Goal: Navigation & Orientation: Find specific page/section

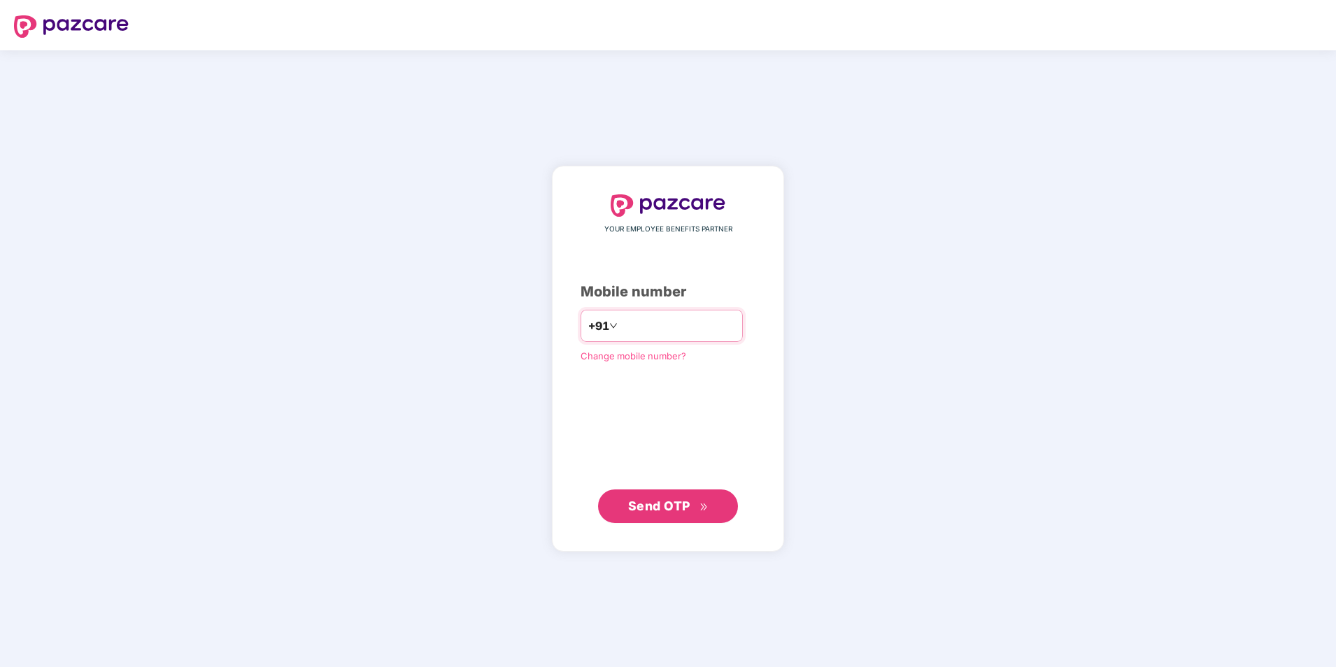
type input "**********"
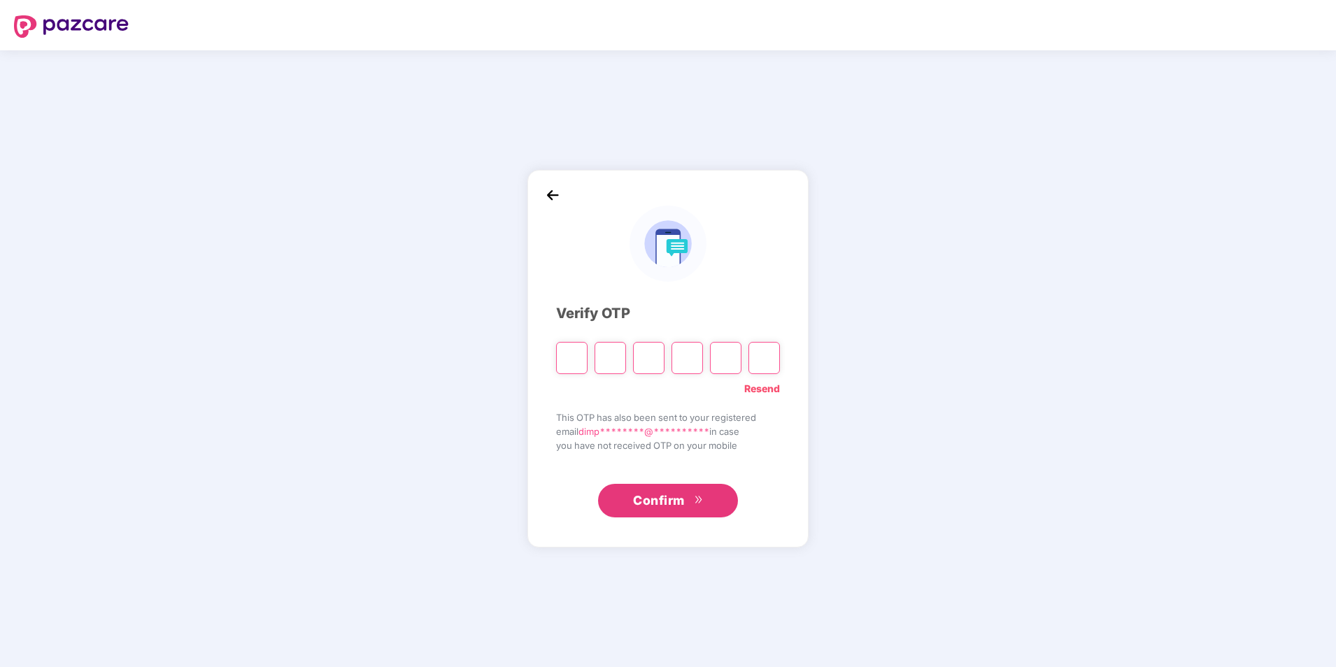
type input "*"
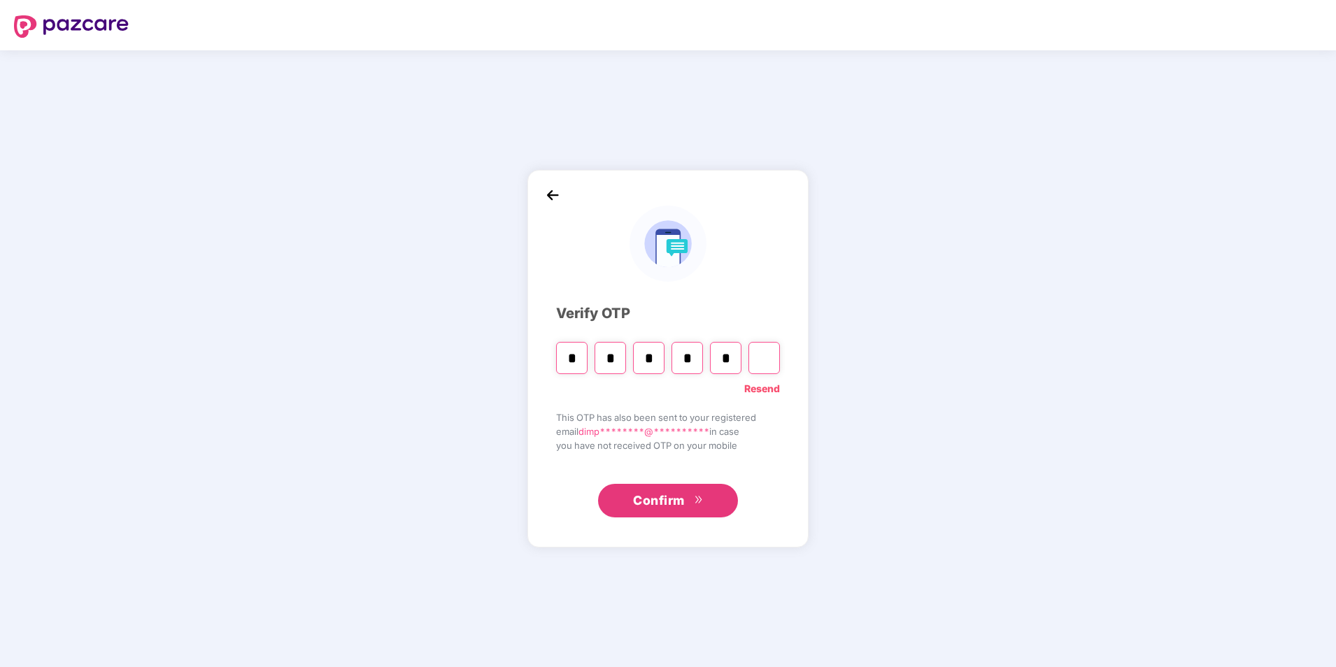
type input "*"
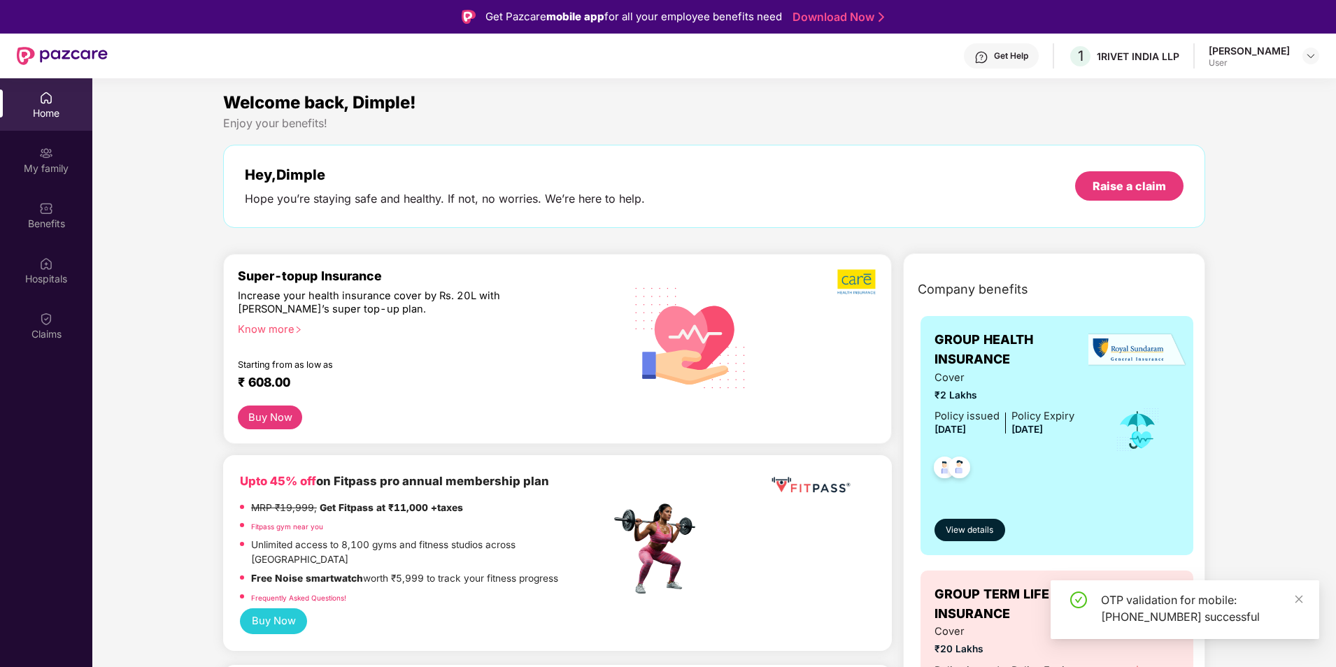
click at [17, 103] on div "Home" at bounding box center [46, 104] width 92 height 52
click at [46, 154] on img at bounding box center [46, 153] width 14 height 14
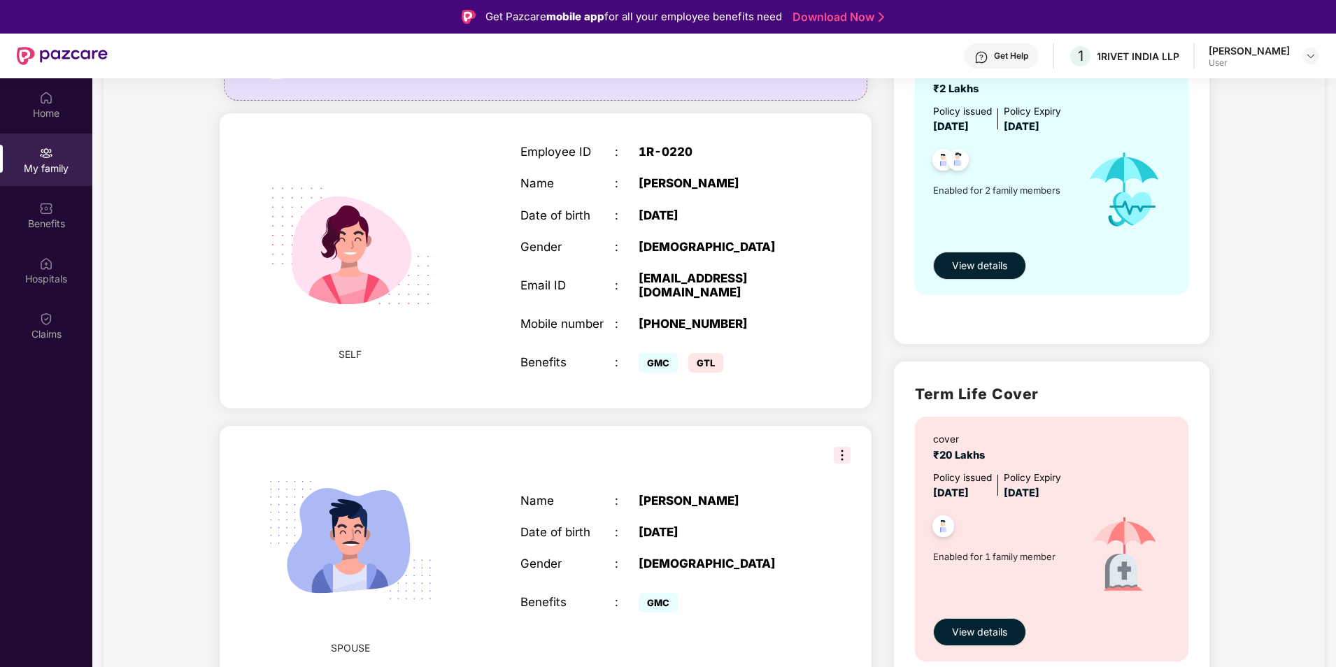
scroll to position [204, 0]
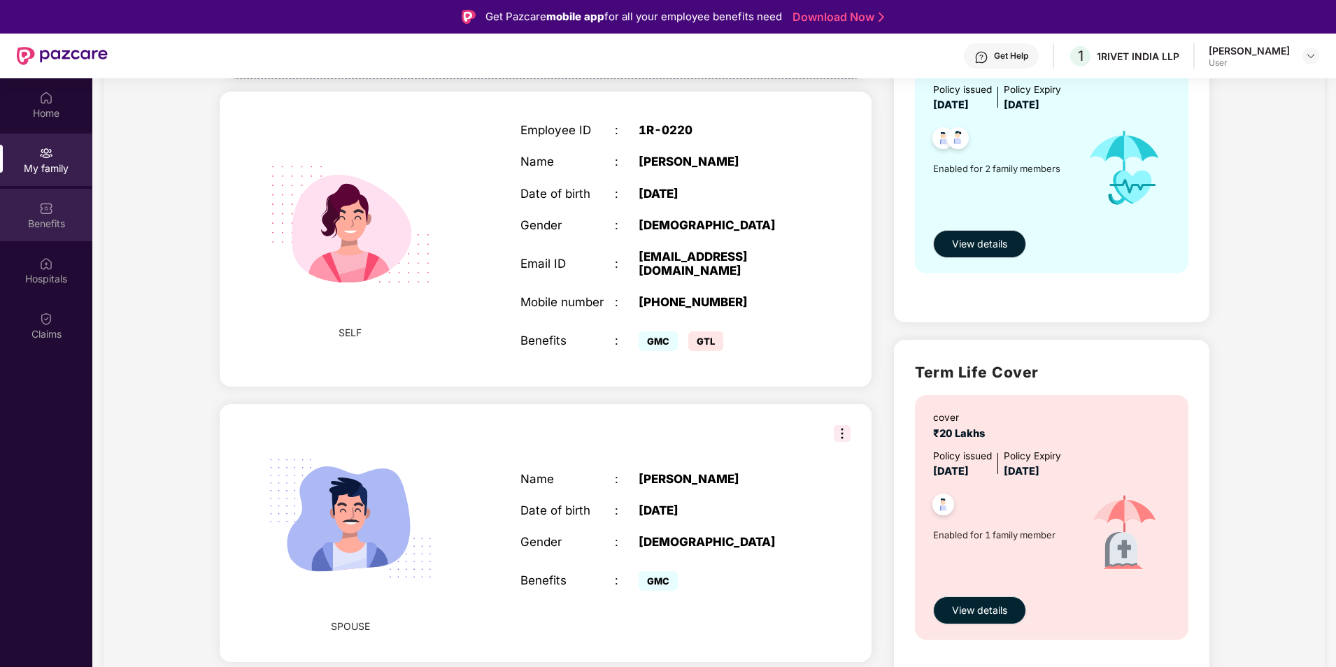
click at [13, 234] on div "Benefits" at bounding box center [46, 215] width 92 height 52
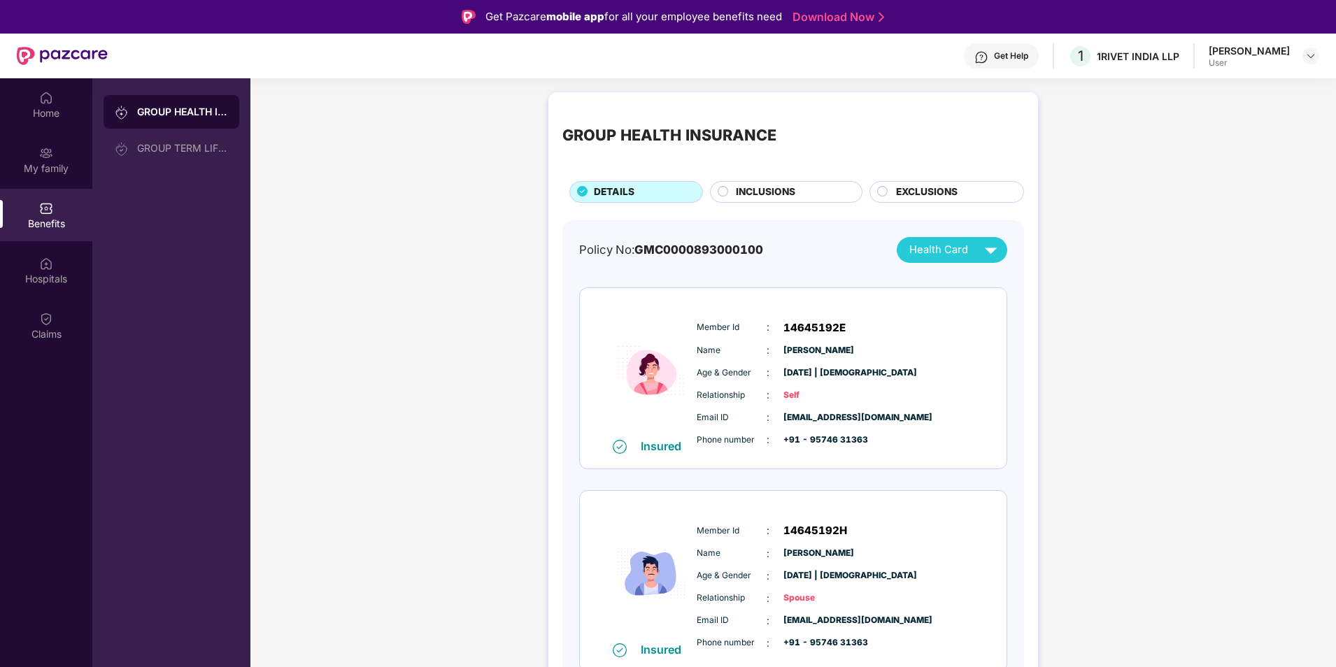
click at [703, 247] on span "GMC0000893000100" at bounding box center [698, 250] width 129 height 14
drag, startPoint x: 703, startPoint y: 247, endPoint x: 835, endPoint y: 264, distance: 133.3
click at [835, 264] on div "Policy No: GMC0000893000100 Health Card Insured Member Id : 14645192E Name : [P…" at bounding box center [793, 465] width 428 height 457
click at [418, 352] on div "GROUP HEALTH INSURANCE DETAILS INCLUSIONS EXCLUSIONS Policy No: GMC000089300010…" at bounding box center [792, 422] width 1085 height 674
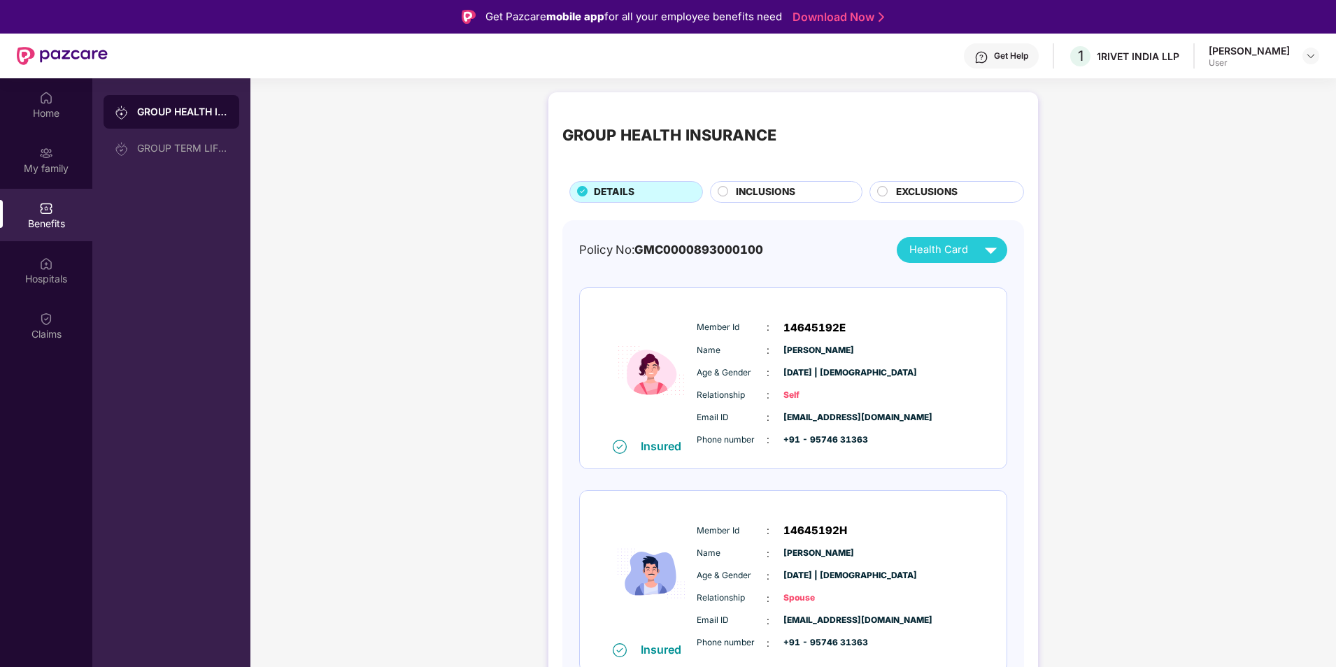
click at [351, 378] on div "GROUP HEALTH INSURANCE DETAILS INCLUSIONS EXCLUSIONS Policy No: GMC000089300010…" at bounding box center [792, 422] width 1085 height 674
click at [1244, 55] on div "[PERSON_NAME]" at bounding box center [1249, 50] width 81 height 13
click at [1308, 61] on img at bounding box center [1310, 55] width 11 height 11
click at [1222, 336] on div "GROUP HEALTH INSURANCE DETAILS INCLUSIONS EXCLUSIONS Policy No: GMC000089300010…" at bounding box center [792, 422] width 1085 height 674
click at [1311, 62] on div at bounding box center [1310, 56] width 17 height 17
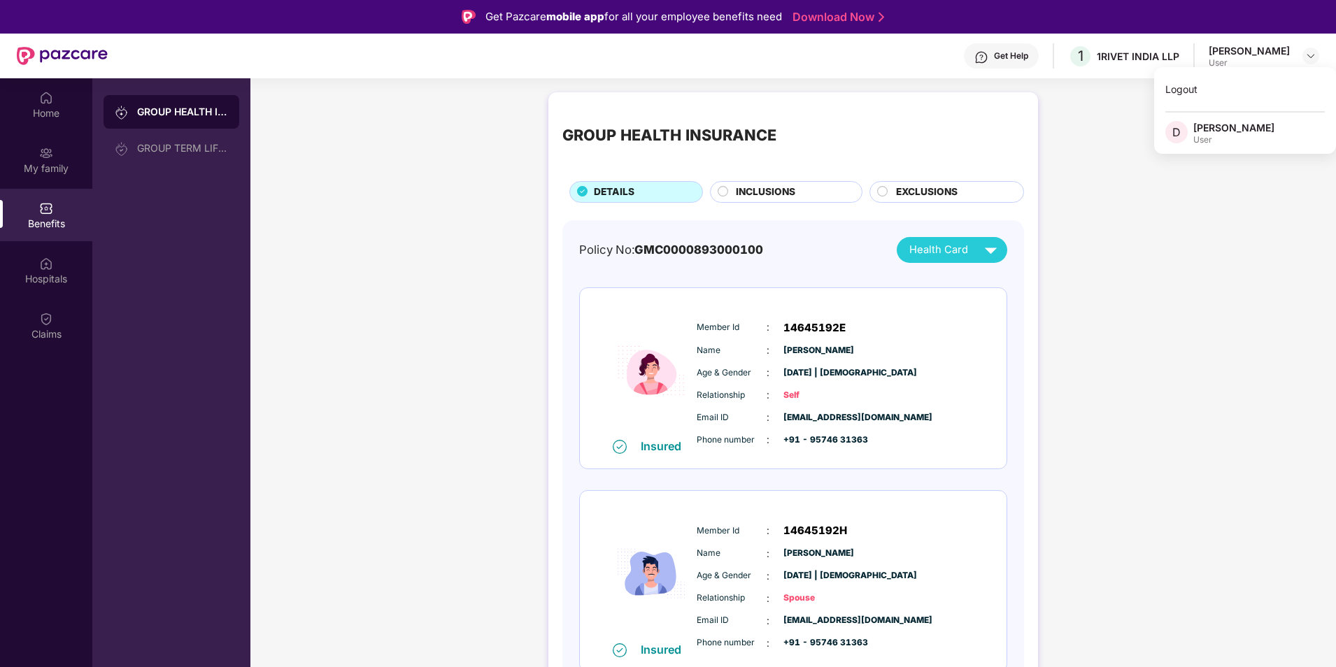
click at [1239, 280] on div "GROUP HEALTH INSURANCE DETAILS INCLUSIONS EXCLUSIONS Policy No: GMC000089300010…" at bounding box center [792, 422] width 1085 height 674
click at [1313, 58] on img at bounding box center [1310, 55] width 11 height 11
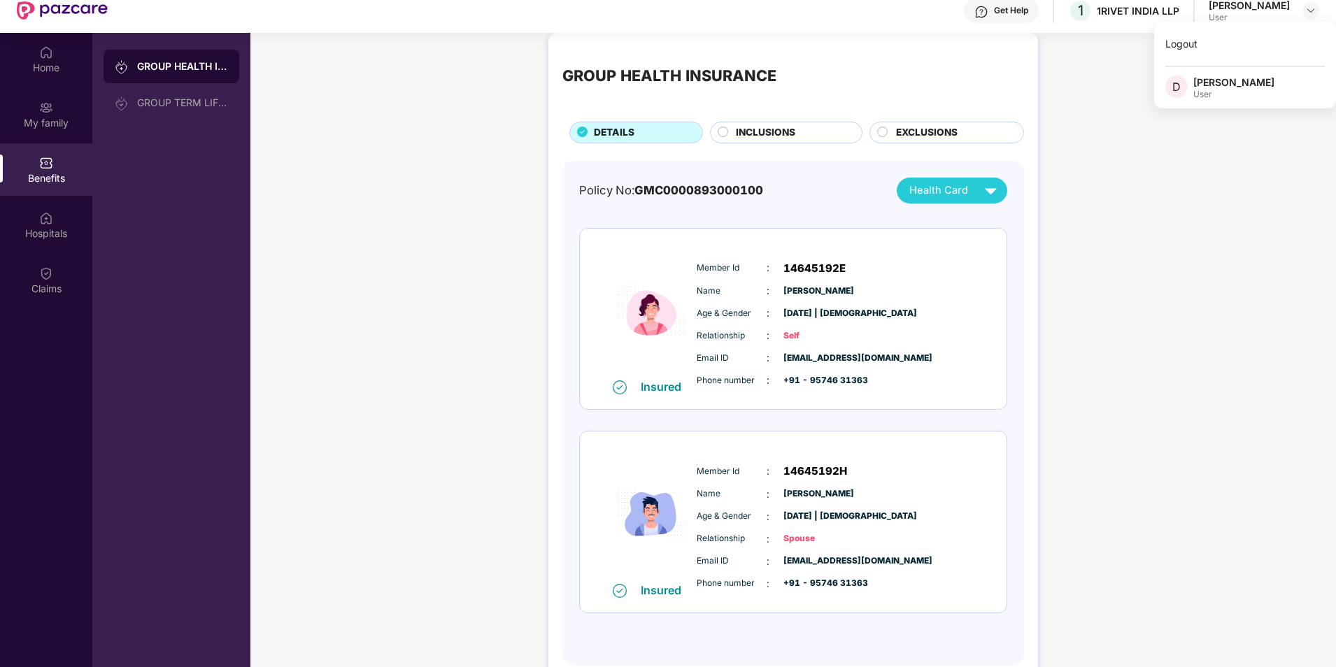
scroll to position [70, 0]
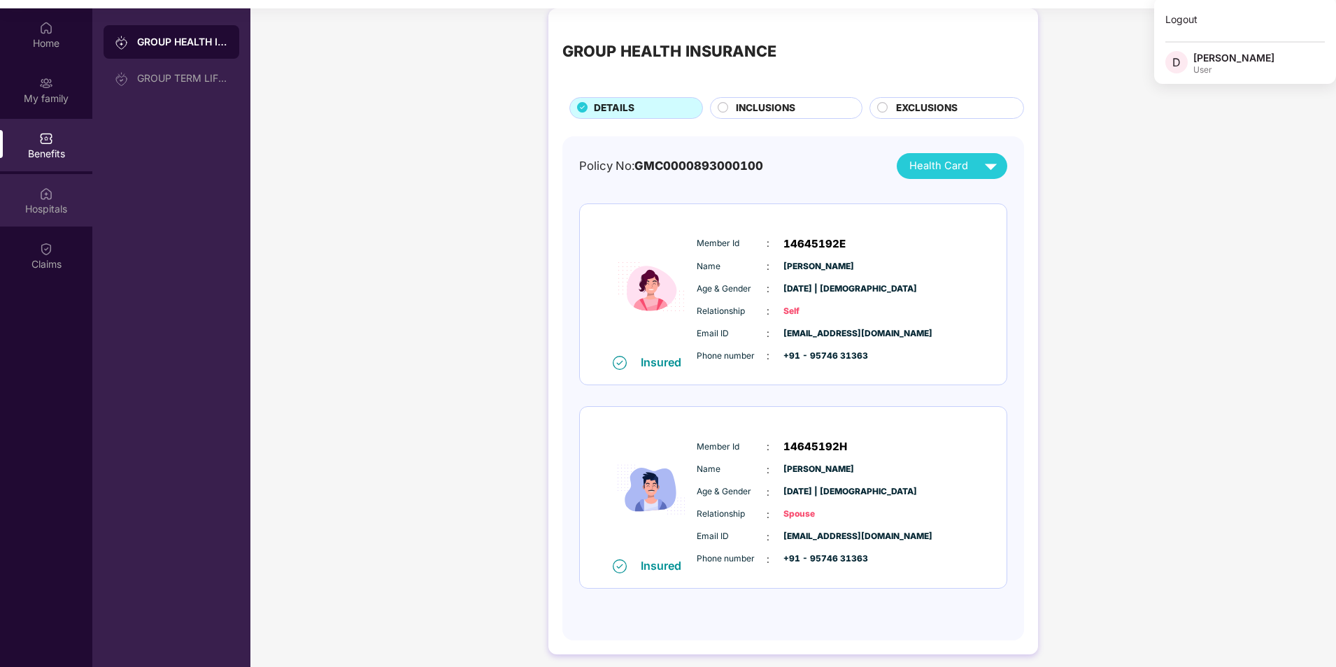
click at [52, 186] on img at bounding box center [46, 193] width 14 height 14
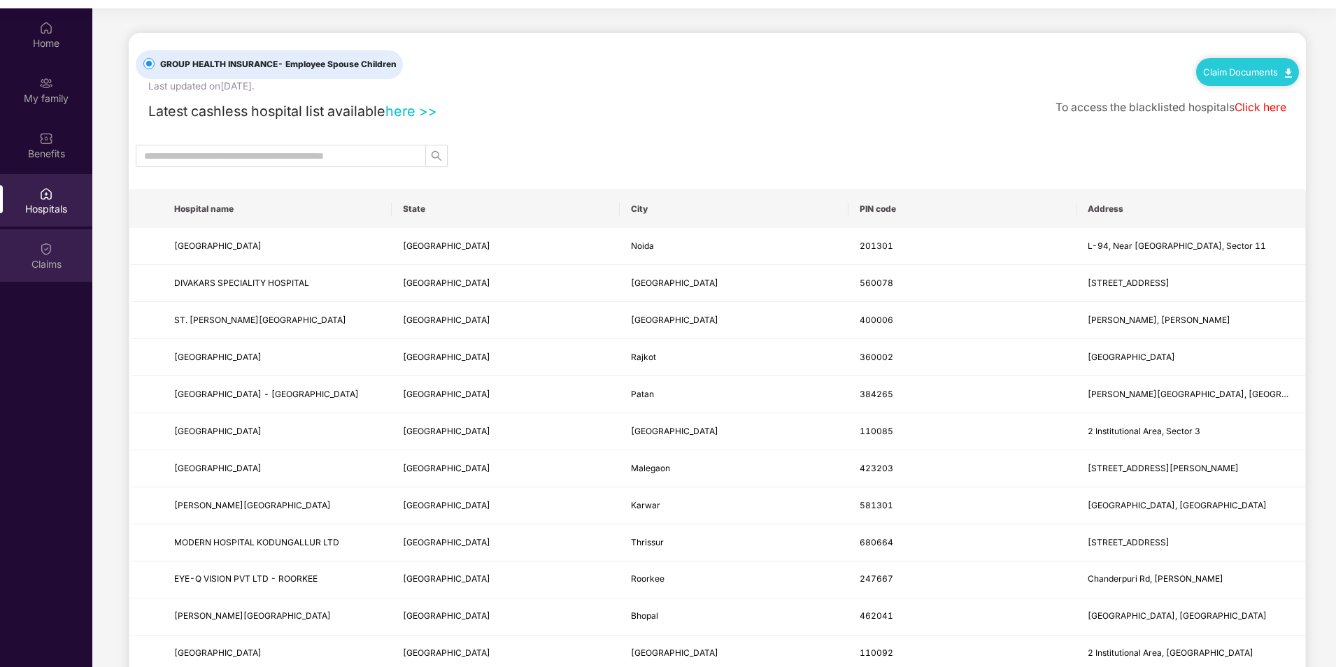
click at [52, 262] on div "Claims" at bounding box center [46, 264] width 92 height 14
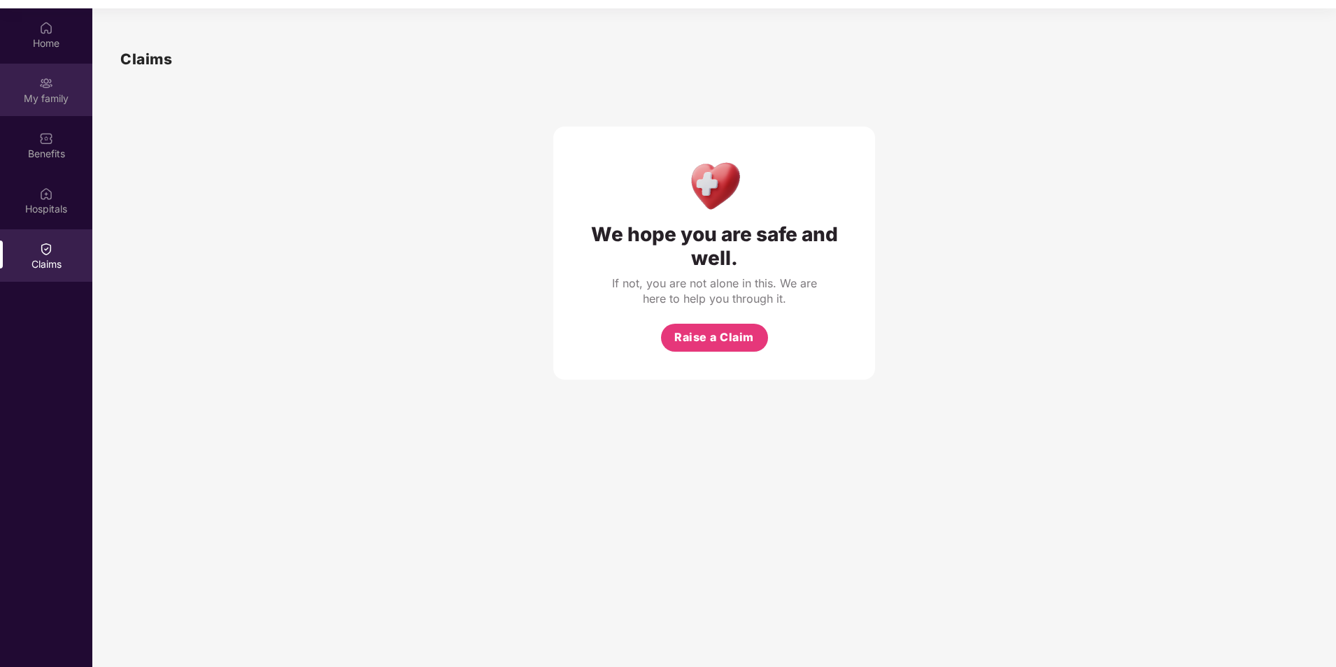
click at [34, 109] on div "My family" at bounding box center [46, 90] width 92 height 52
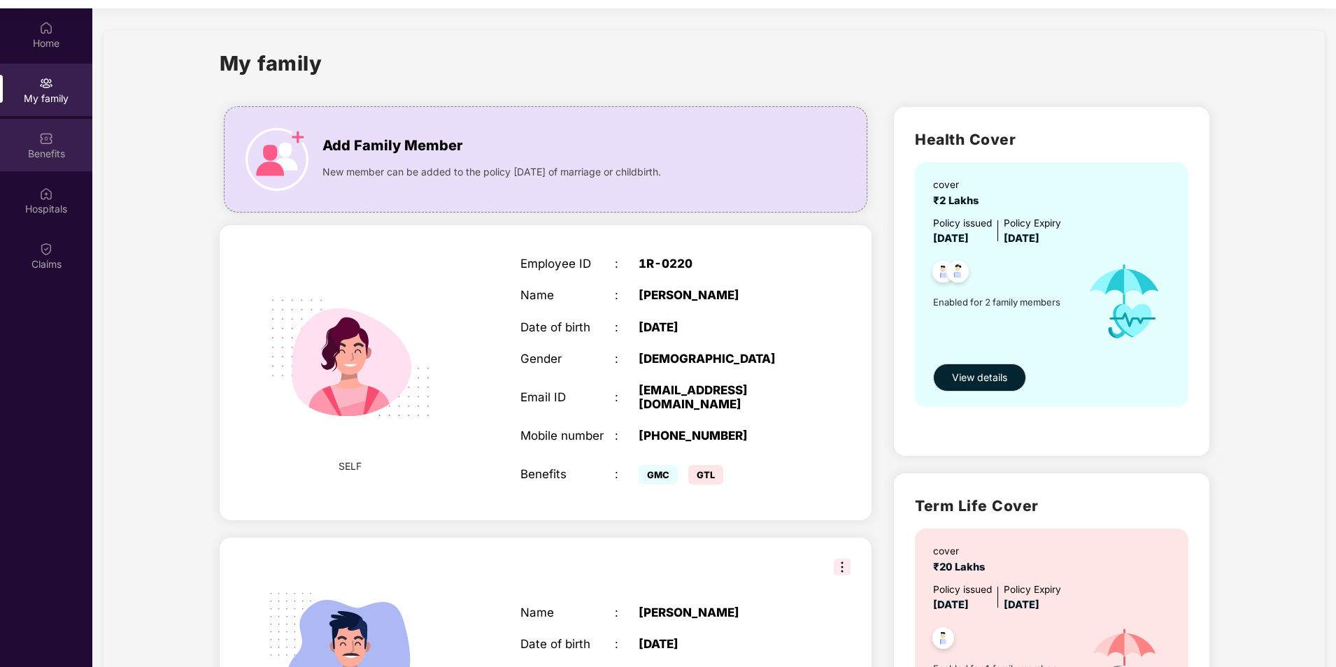
click at [43, 137] on img at bounding box center [46, 138] width 14 height 14
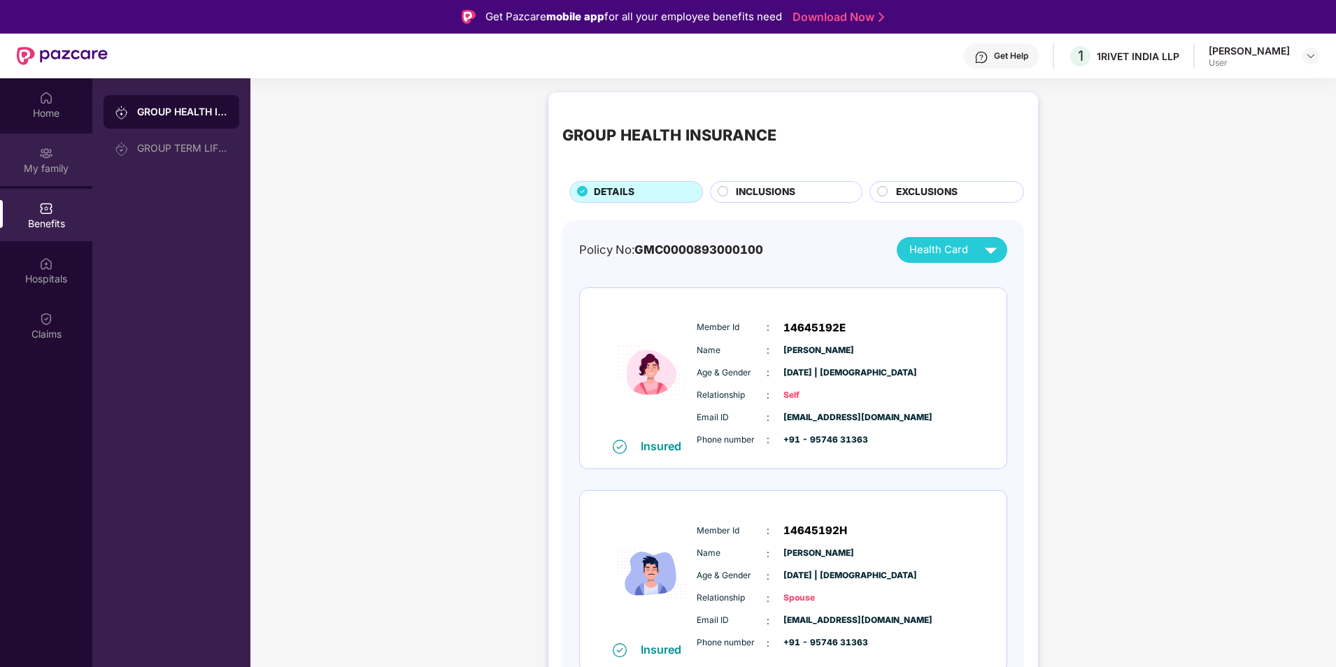
click at [67, 153] on div "My family" at bounding box center [46, 160] width 92 height 52
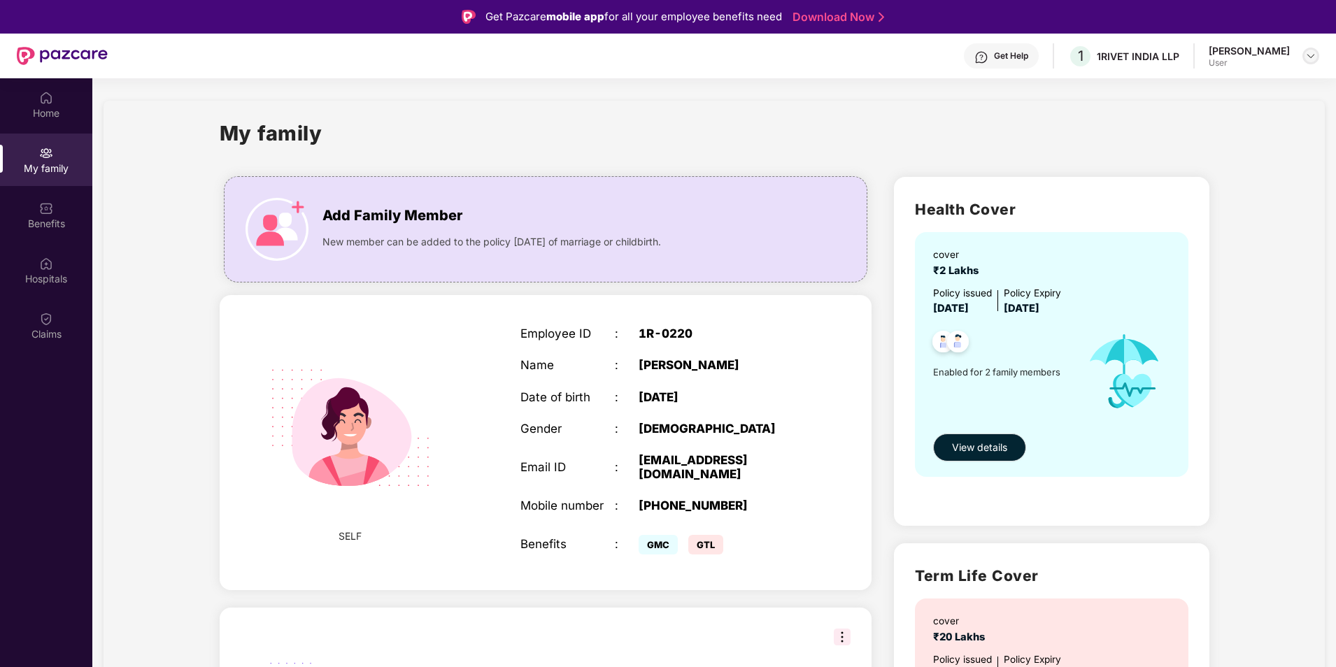
click at [1314, 51] on img at bounding box center [1310, 55] width 11 height 11
click at [1241, 97] on div "Logout" at bounding box center [1245, 89] width 182 height 27
